Goal: Find specific page/section: Find specific page/section

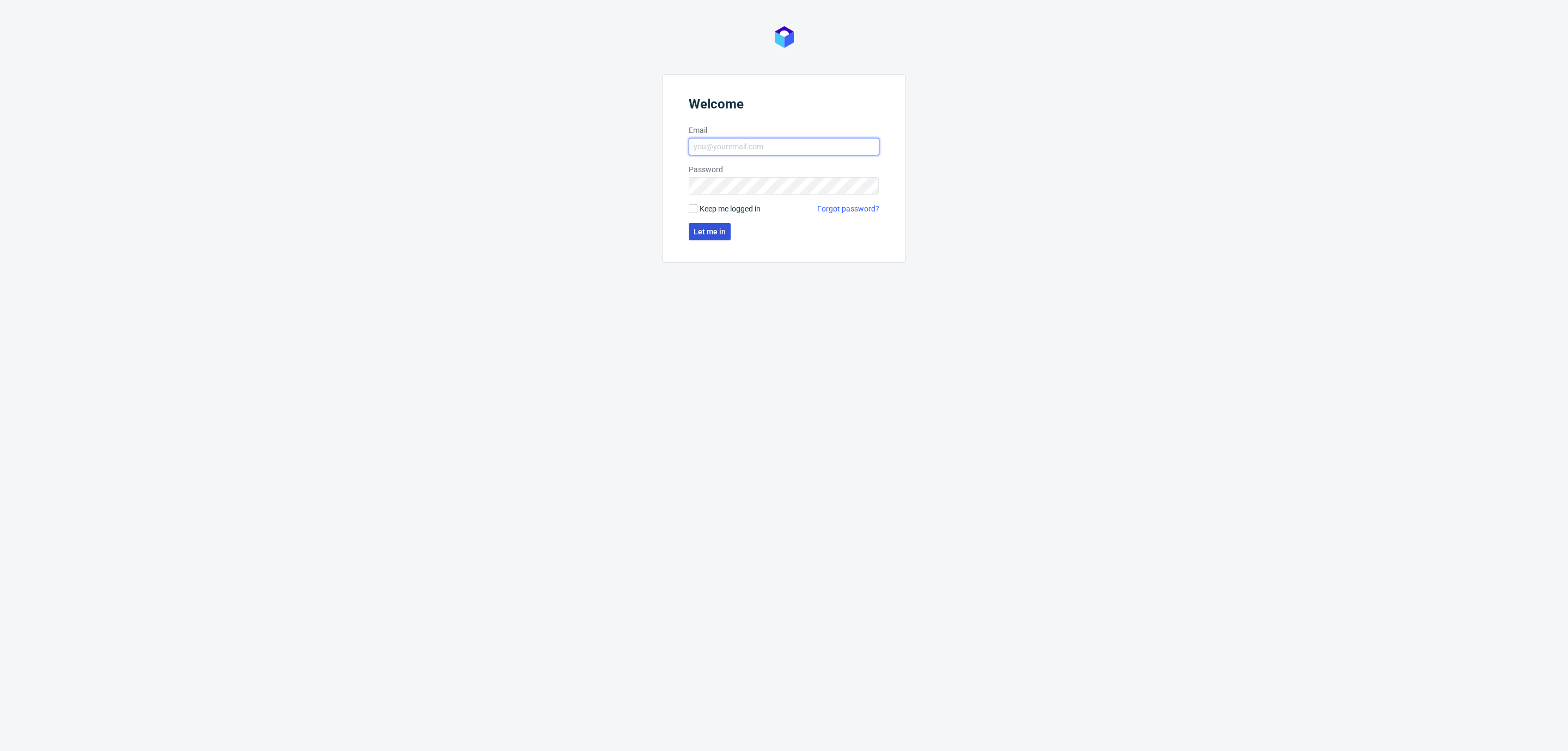
type input "[EMAIL_ADDRESS][DOMAIN_NAME]"
click at [706, 238] on button "Let me in" at bounding box center [709, 231] width 42 height 18
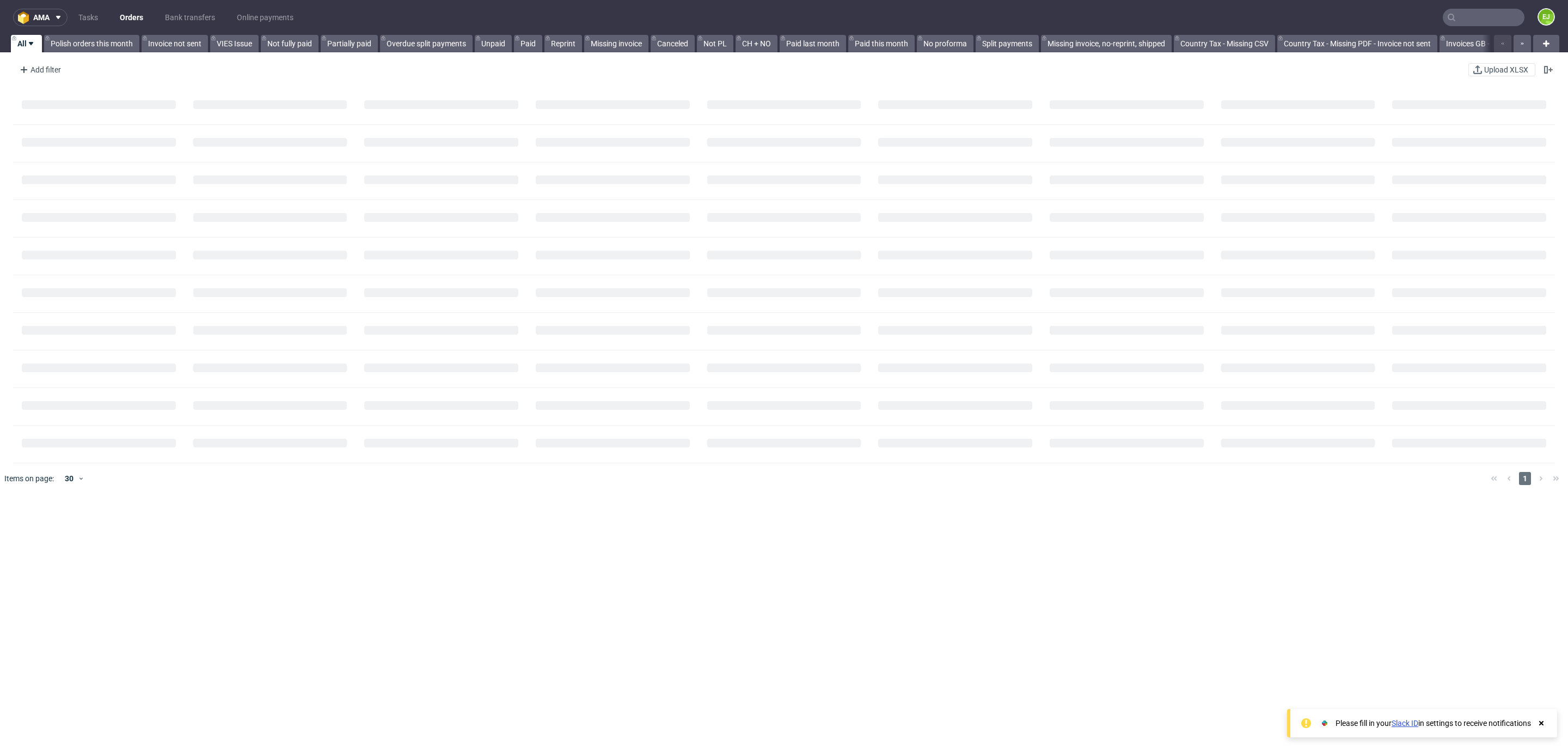
click at [1460, 27] on nav "ama Tasks Orders Bank transfers Online payments EJ" at bounding box center [784, 17] width 1568 height 35
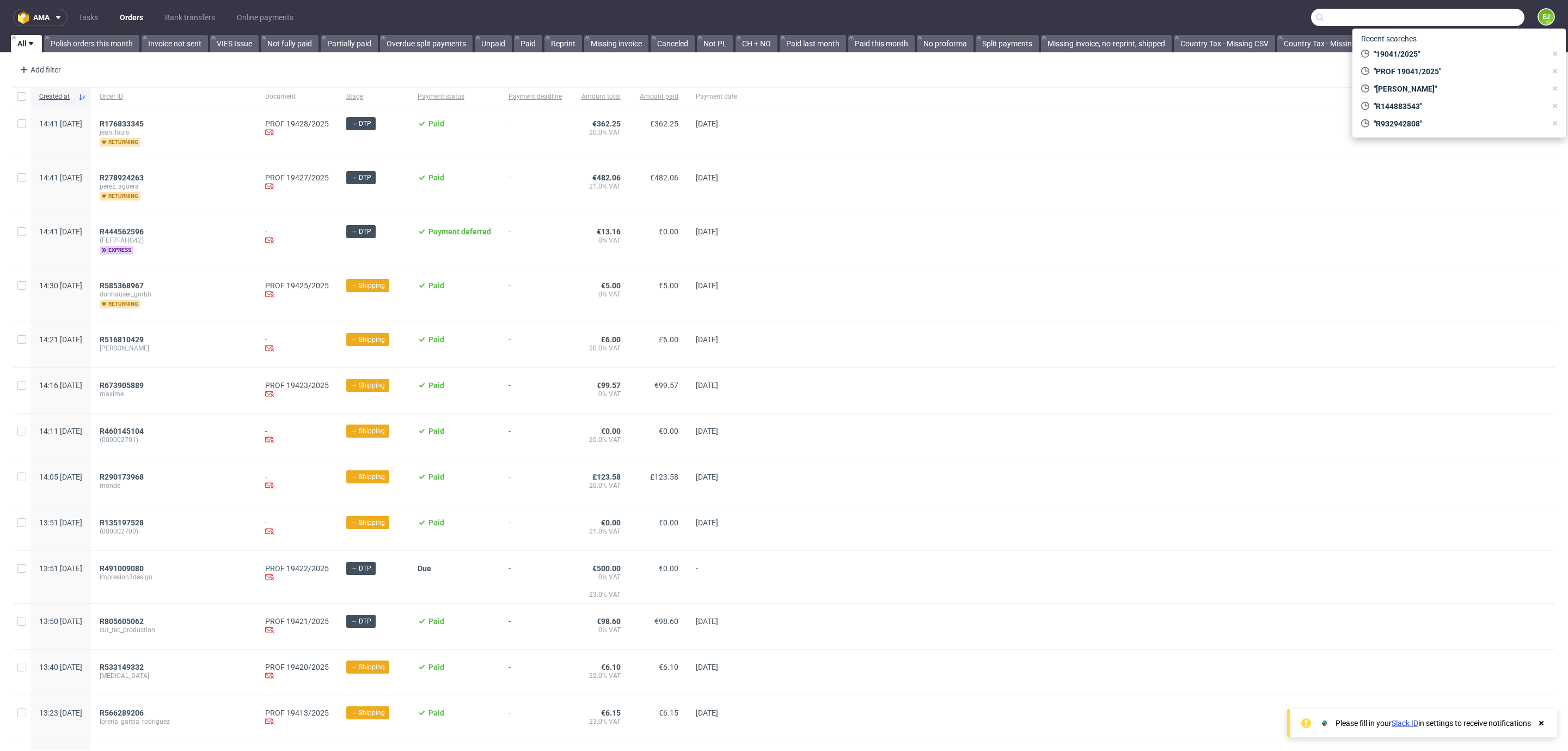
click at [1460, 19] on input "text" at bounding box center [1418, 17] width 214 height 18
paste input "R46961501"
type input "R469615018"
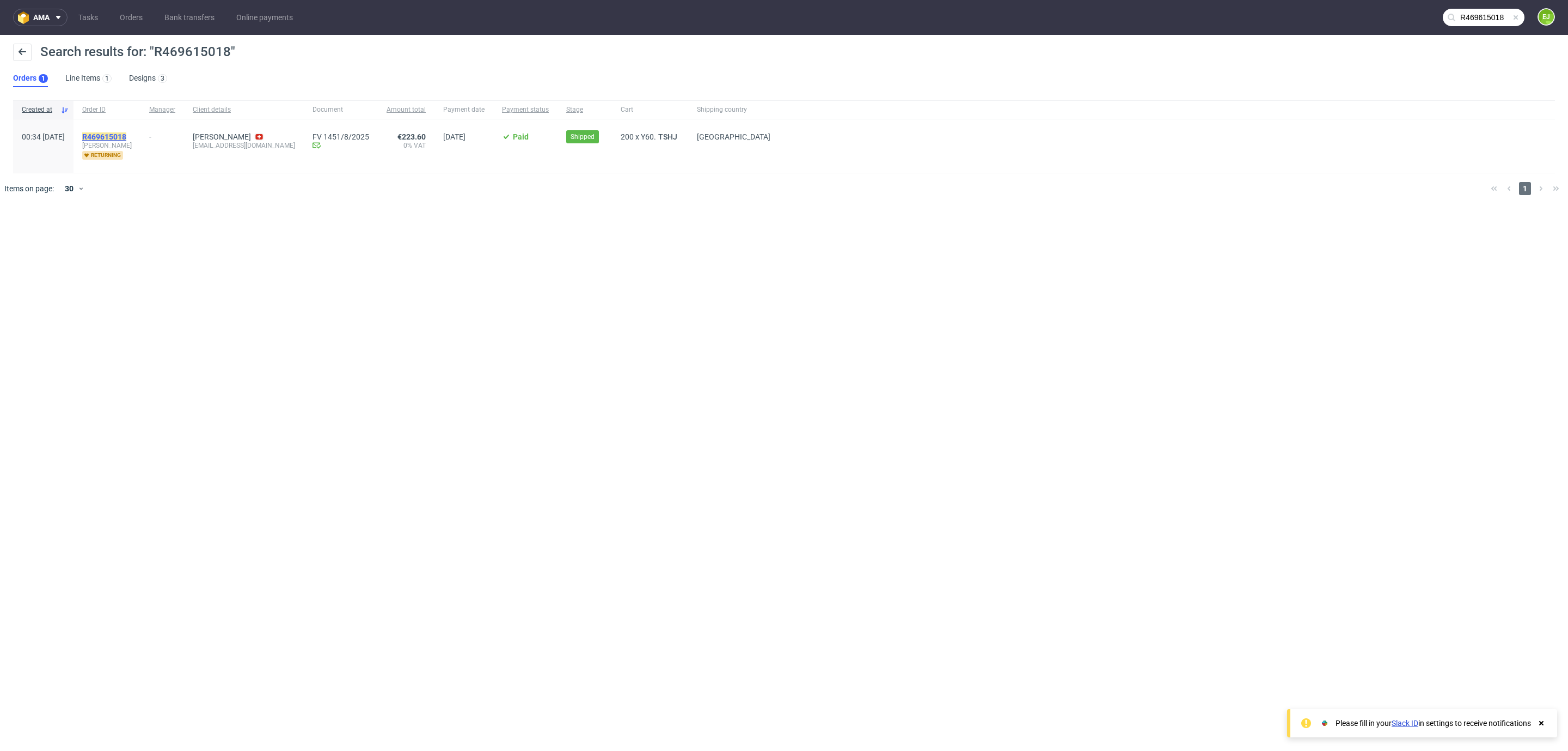
click at [127, 139] on mark "R469615018" at bounding box center [104, 136] width 44 height 9
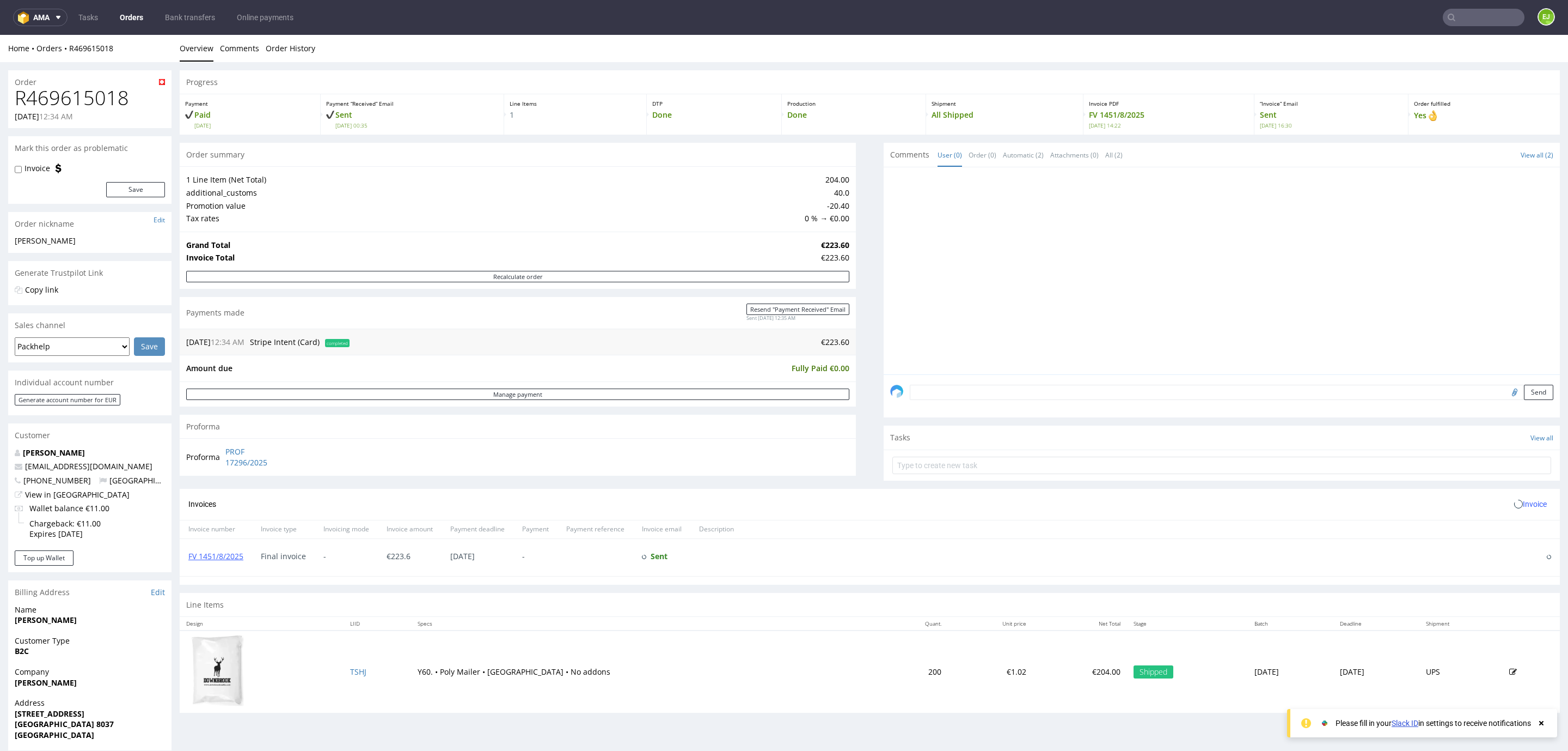
scroll to position [172, 0]
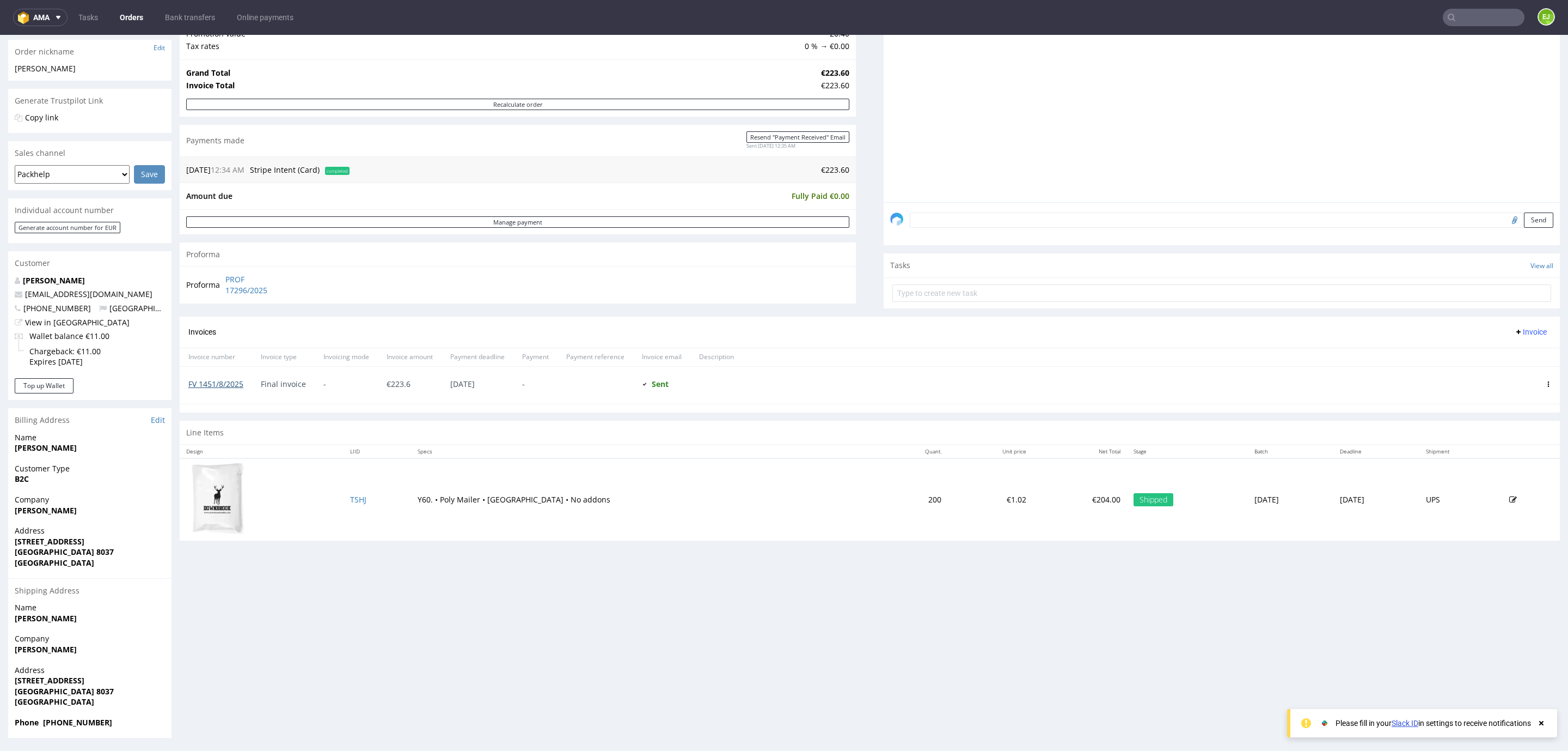
click at [219, 387] on link "FV 1451/8/2025" at bounding box center [215, 384] width 55 height 10
